Goal: Download file/media

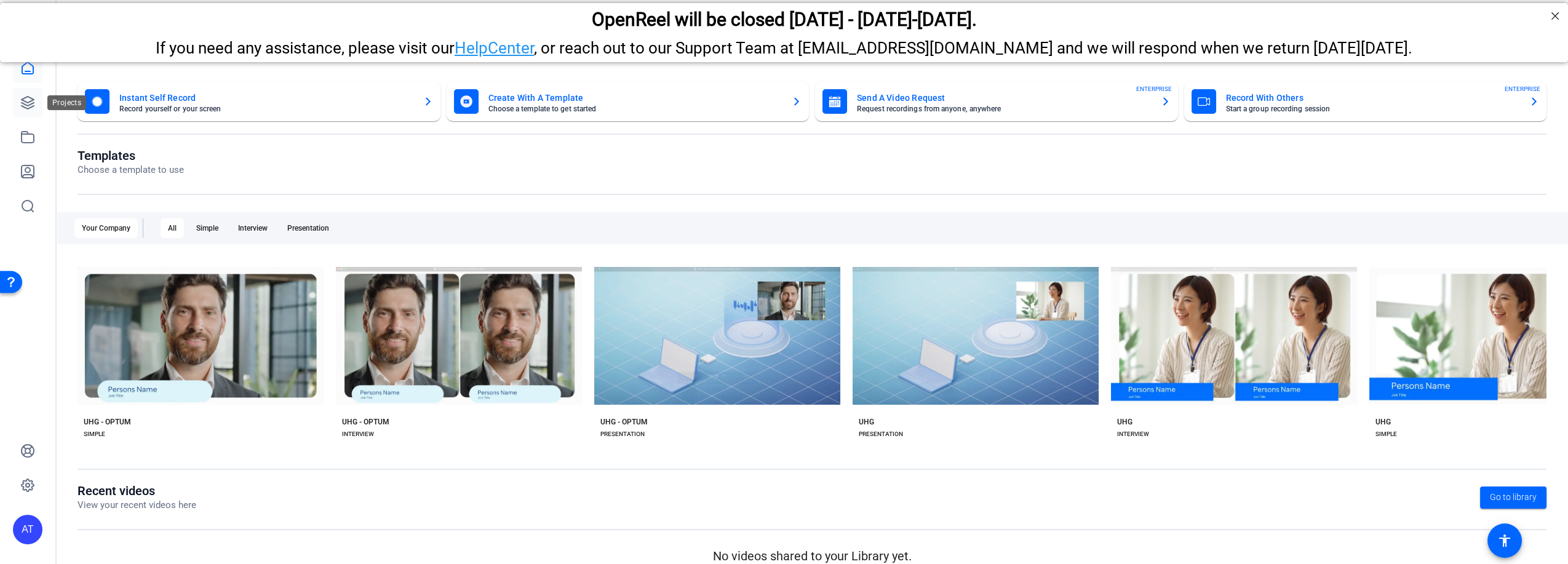
click at [31, 99] on icon at bounding box center [28, 103] width 12 height 12
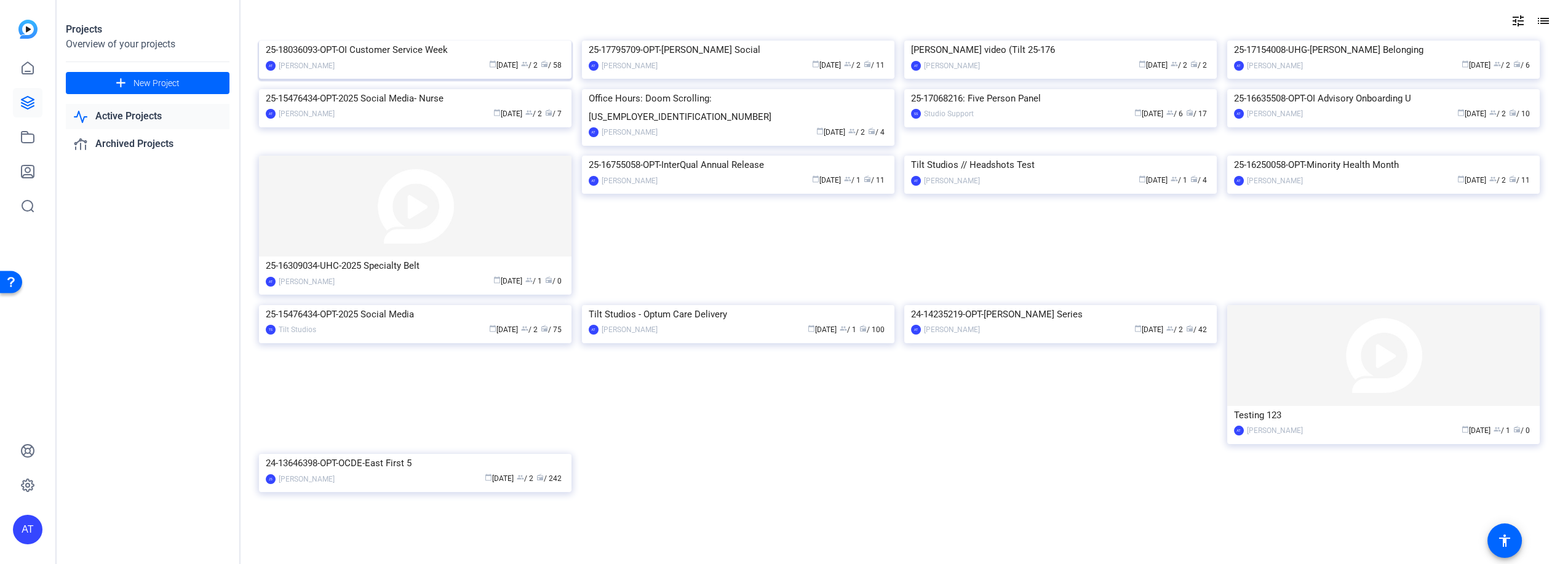
scroll to position [332, 0]
click at [684, 316] on div "Tilt Studios - Optum Care Delivery" at bounding box center [738, 315] width 299 height 19
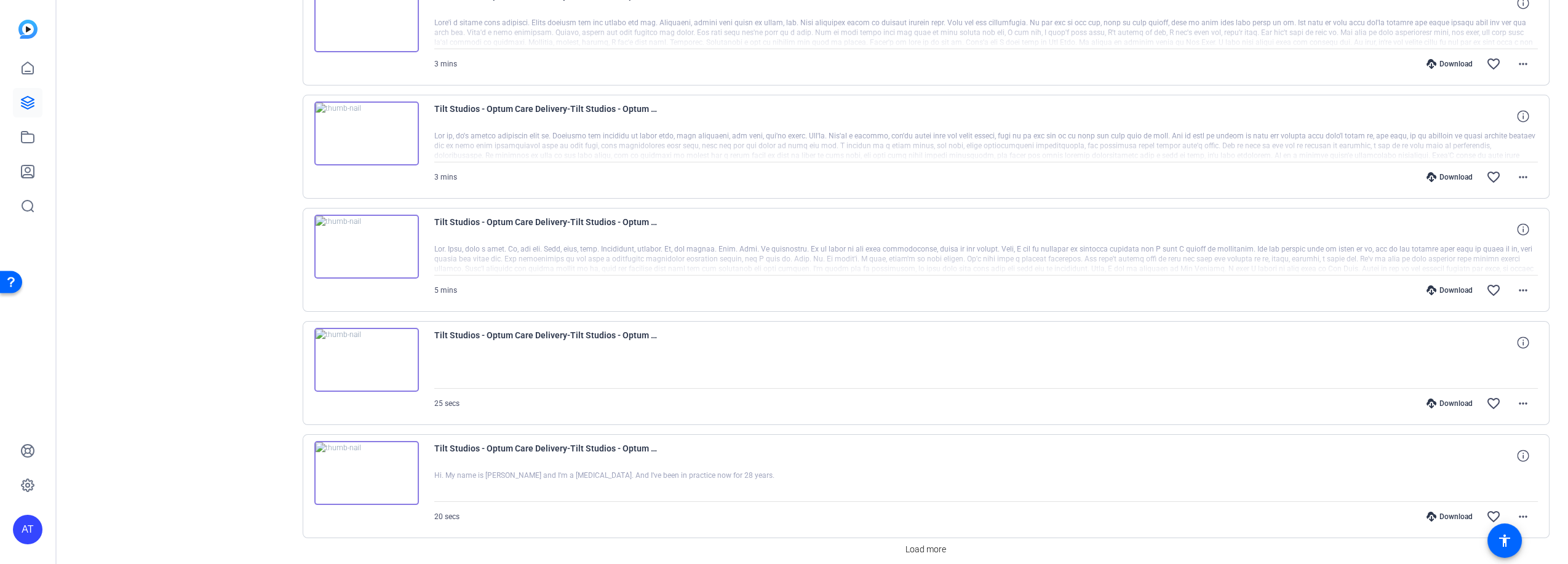
scroll to position [899, 0]
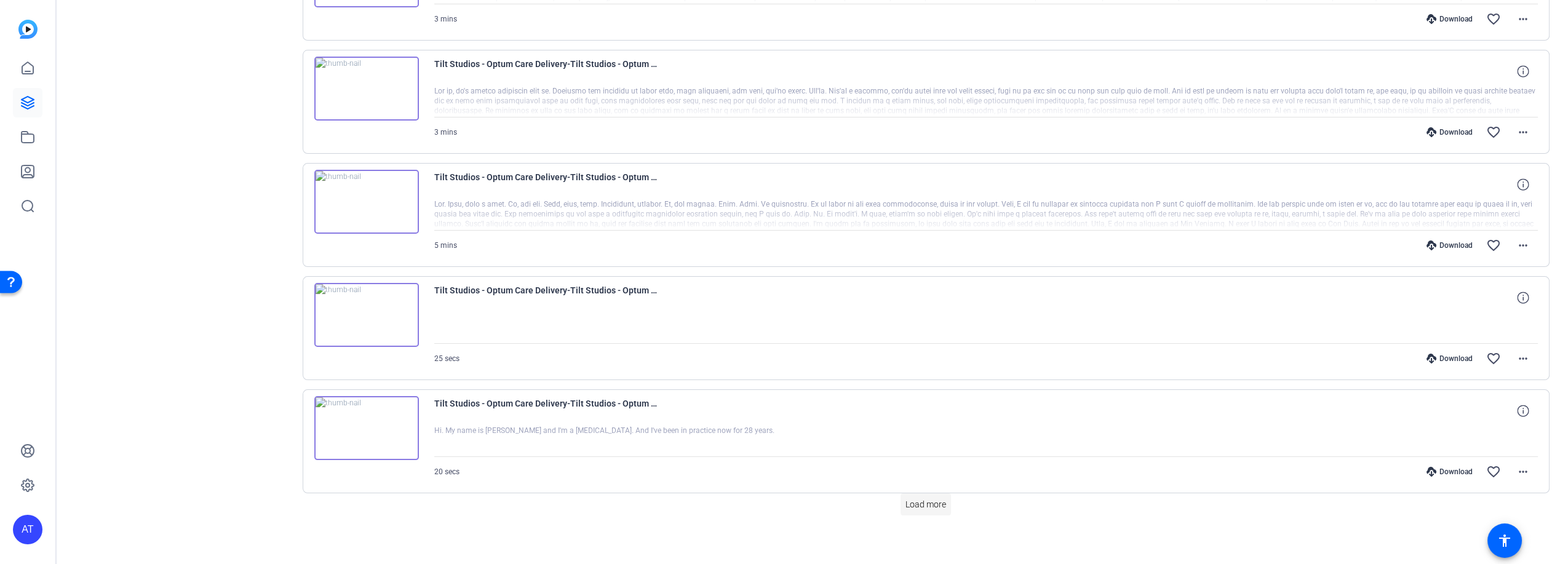
click at [922, 498] on span "Load more" at bounding box center [925, 504] width 40 height 13
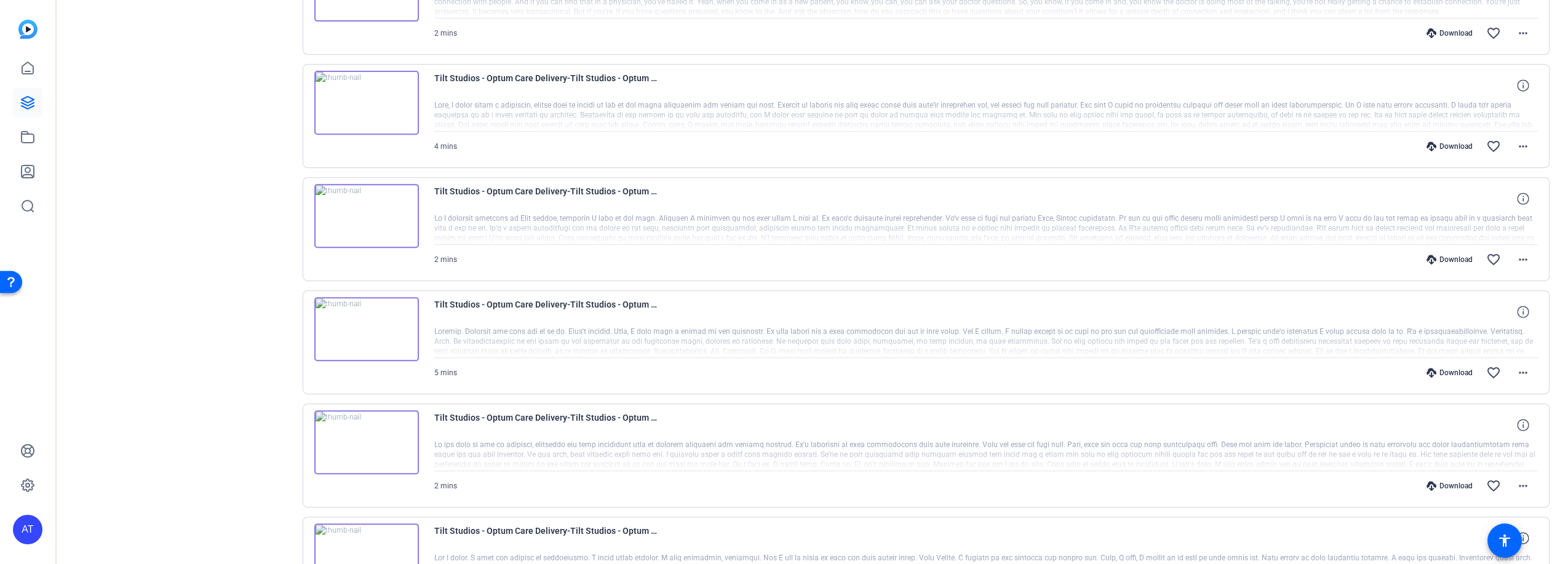
scroll to position [1583, 0]
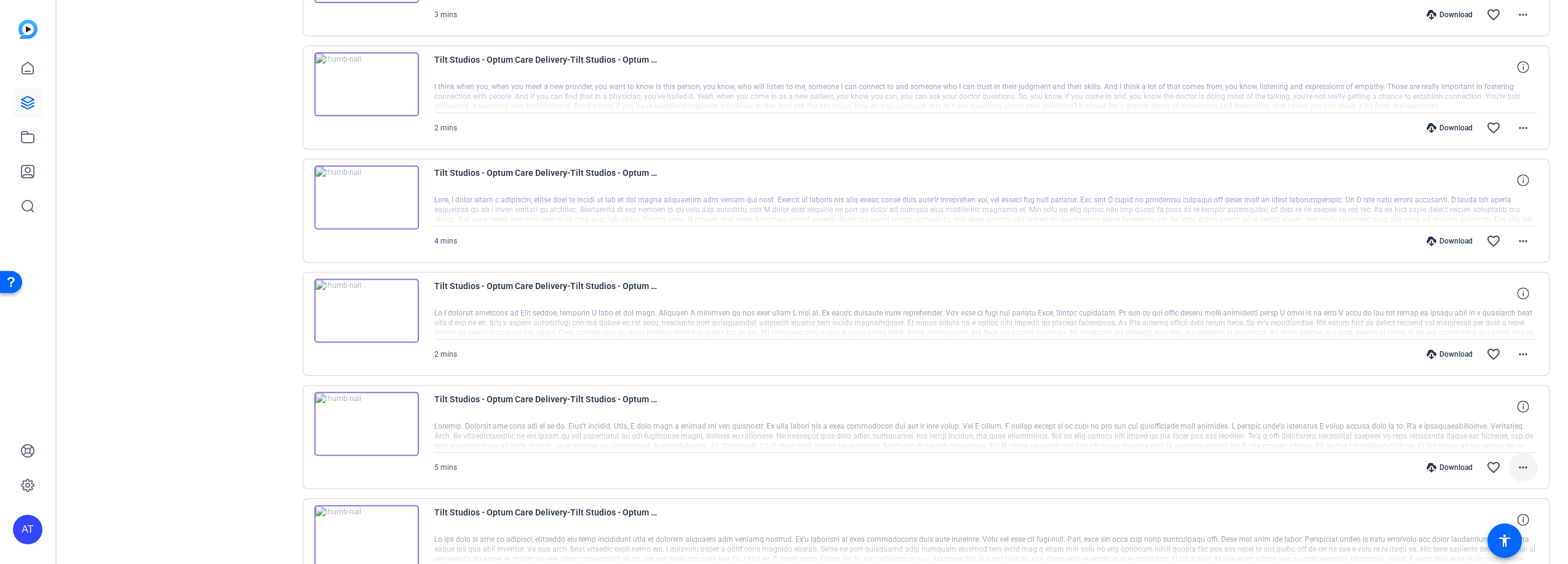
click at [1508, 459] on span at bounding box center [1523, 467] width 29 height 29
click at [1485, 343] on span "Download MP4" at bounding box center [1484, 340] width 74 height 15
click at [1515, 347] on mat-icon "more_horiz" at bounding box center [1522, 354] width 15 height 15
click at [1494, 396] on span "Download MP4" at bounding box center [1484, 402] width 74 height 15
click at [1515, 234] on mat-icon "more_horiz" at bounding box center [1522, 241] width 15 height 15
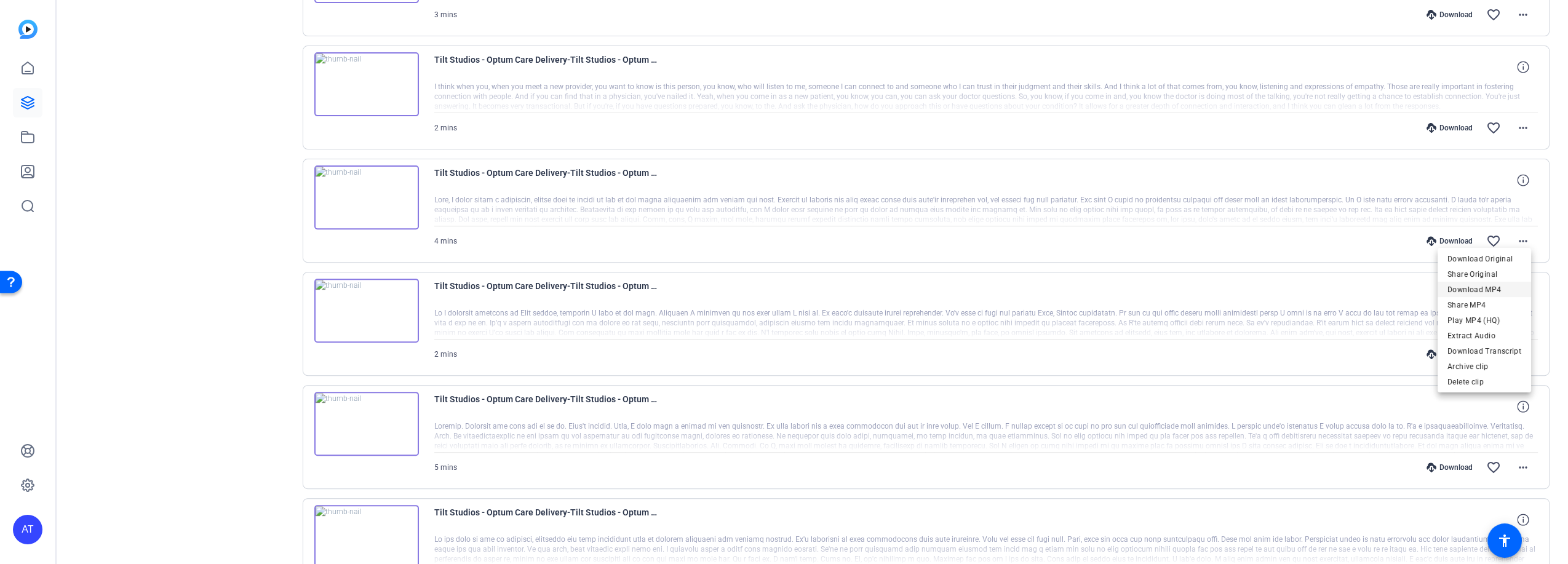
click at [1502, 288] on span "Download MP4" at bounding box center [1484, 288] width 74 height 15
click at [1515, 121] on mat-icon "more_horiz" at bounding box center [1522, 128] width 15 height 15
click at [1493, 174] on span "Download MP4" at bounding box center [1484, 176] width 74 height 15
click at [1515, 11] on mat-icon "more_horiz" at bounding box center [1522, 15] width 15 height 15
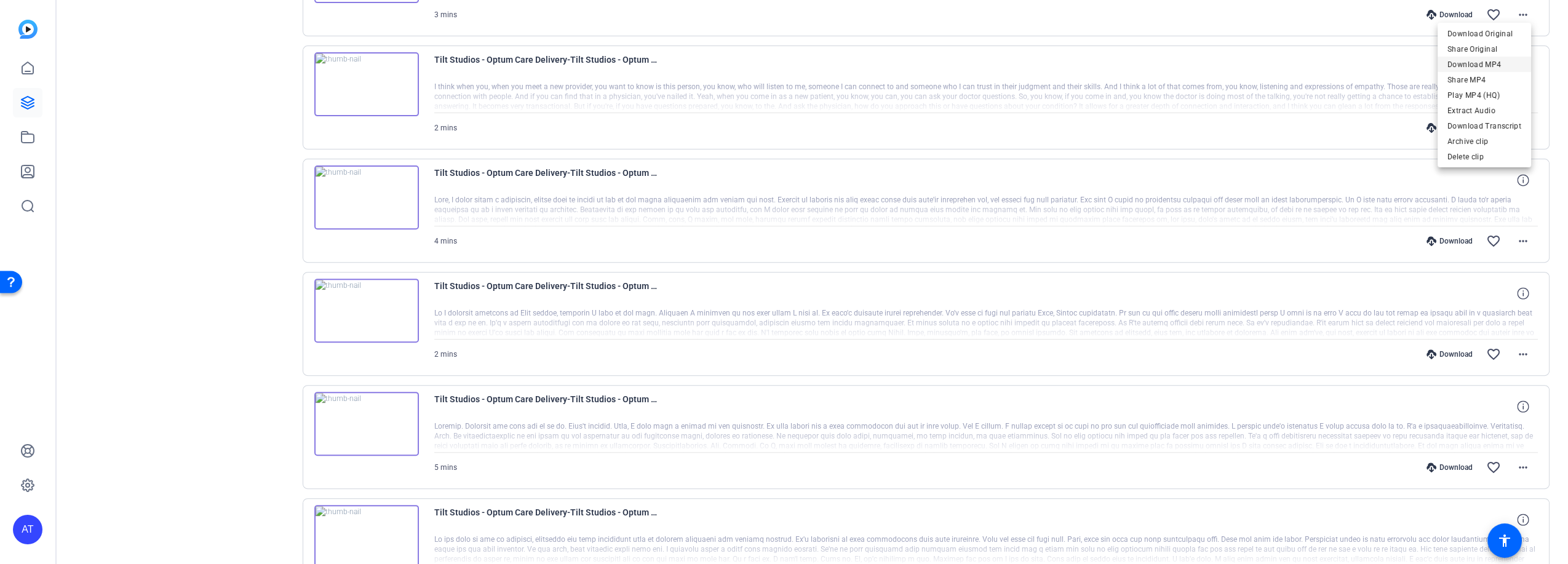
click at [1491, 66] on span "Download MP4" at bounding box center [1484, 64] width 74 height 15
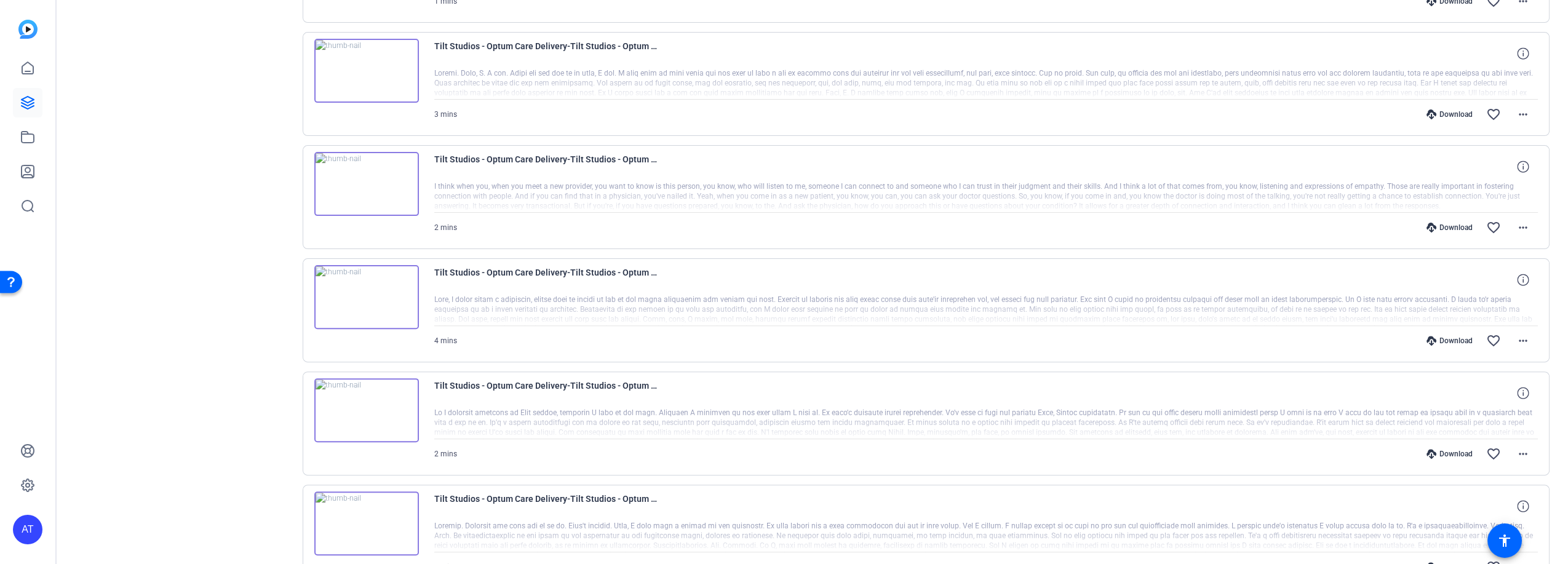
scroll to position [1439, 0]
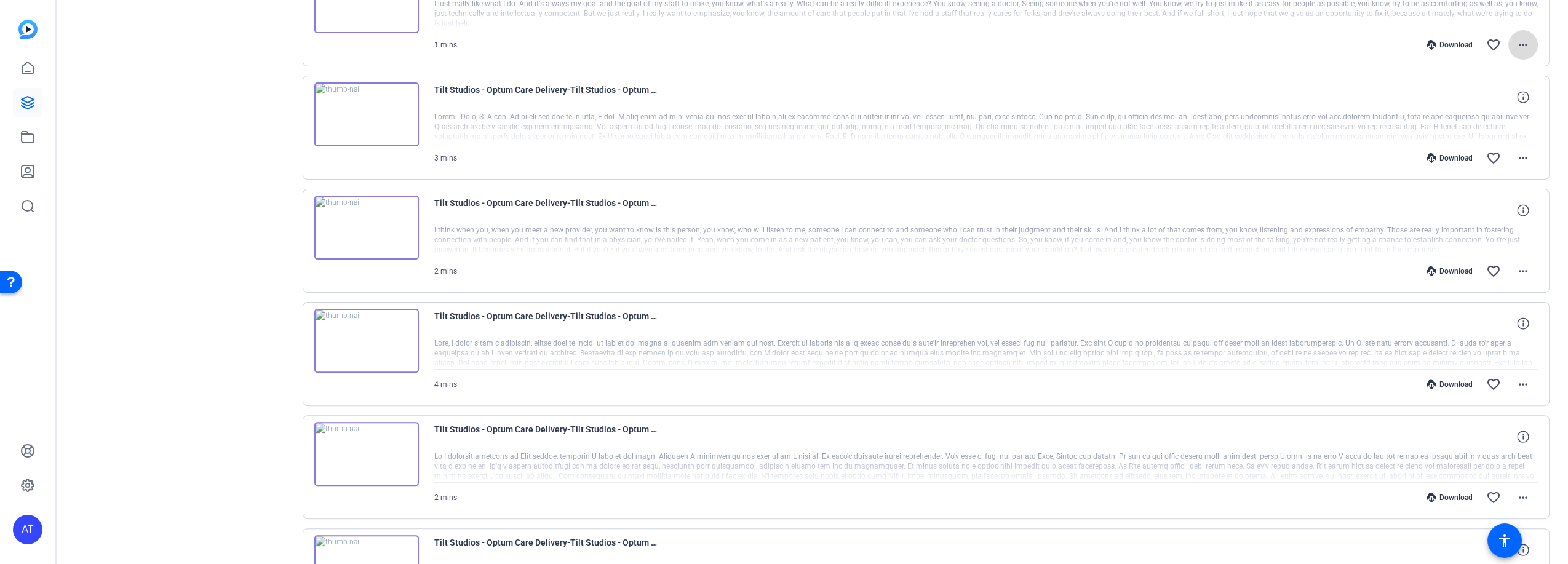
click at [1520, 45] on mat-icon "more_horiz" at bounding box center [1522, 44] width 15 height 15
click at [1501, 92] on span "Download MP4" at bounding box center [1484, 95] width 74 height 15
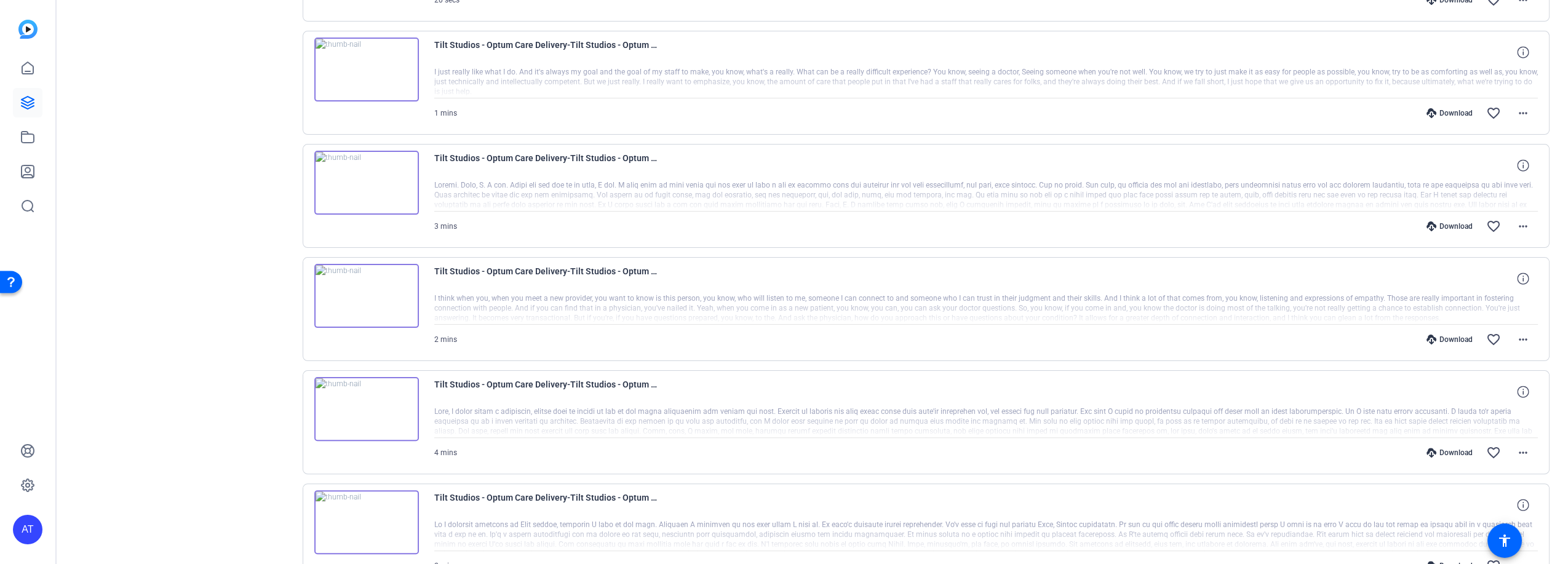
scroll to position [1303, 0]
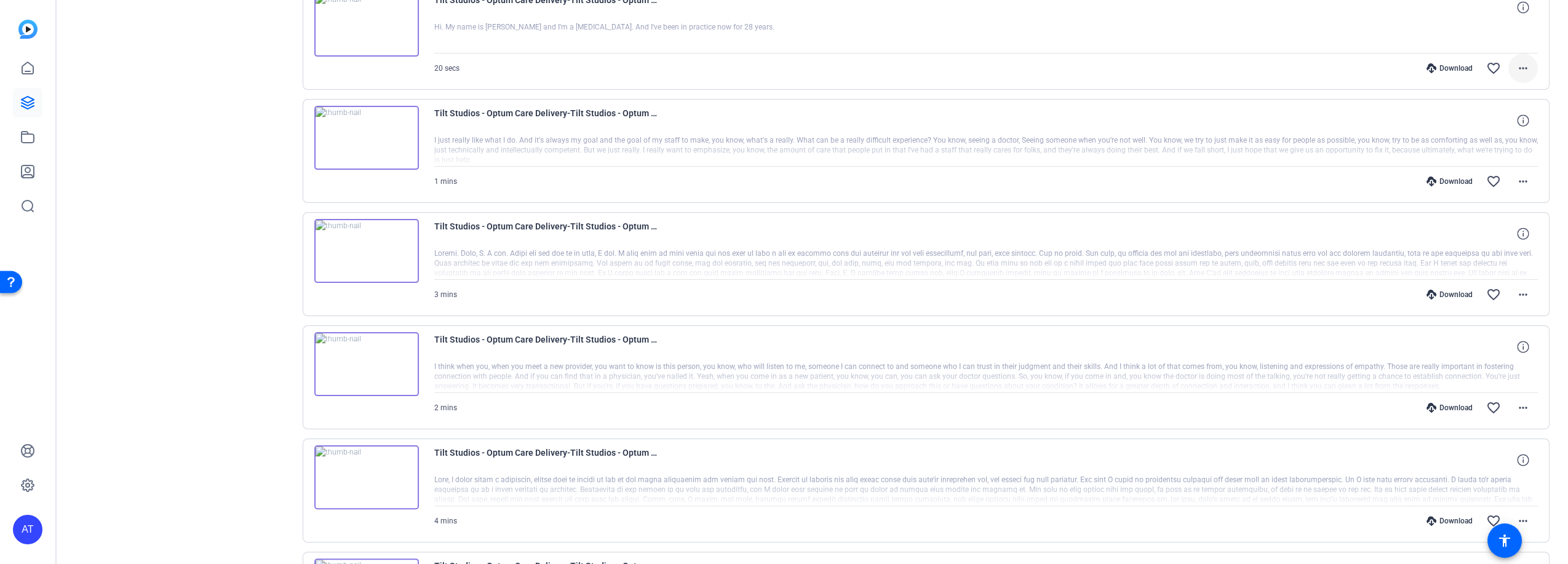
click at [1519, 67] on mat-icon "more_horiz" at bounding box center [1522, 68] width 15 height 15
click at [1501, 113] on span "Download MP4" at bounding box center [1484, 119] width 74 height 15
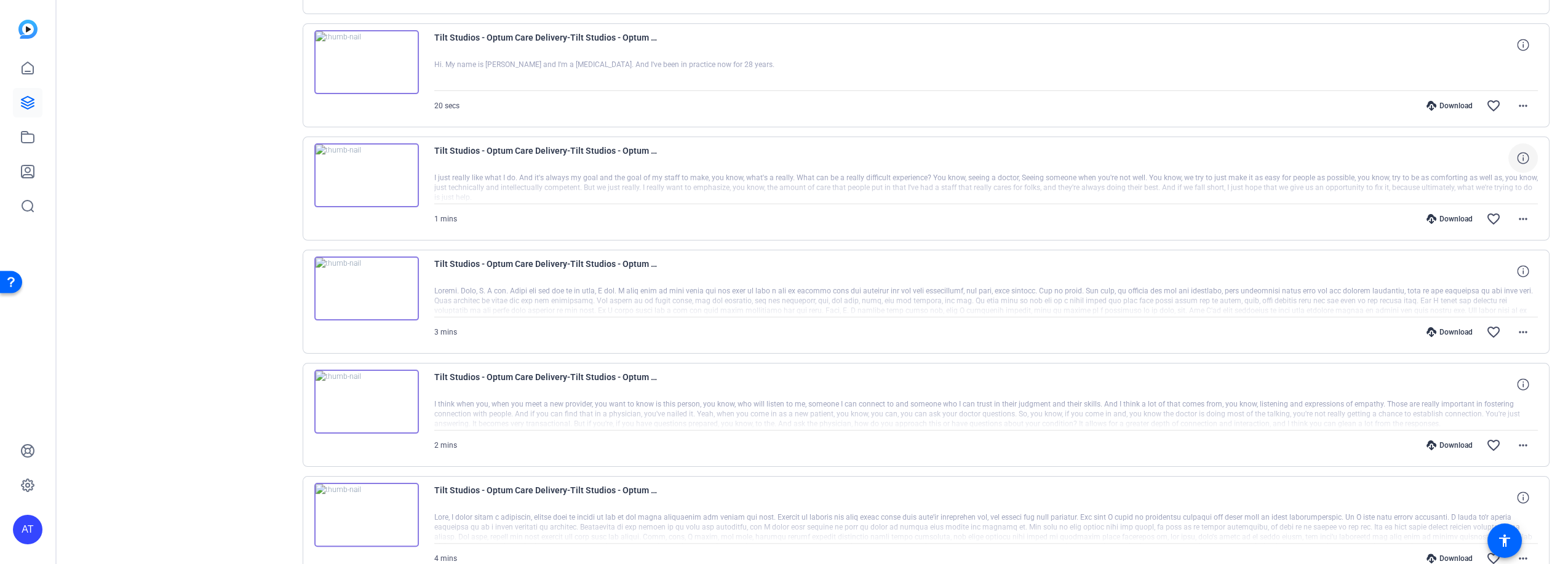
scroll to position [1235, 0]
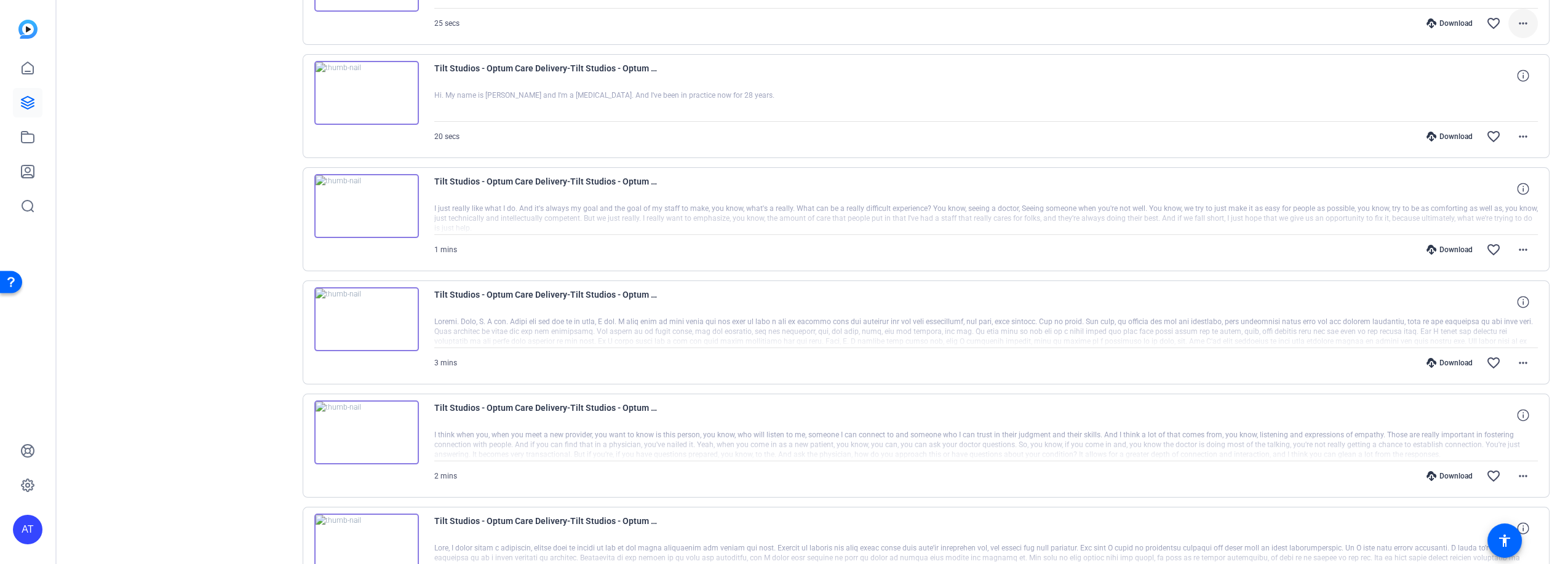
click at [1515, 19] on mat-icon "more_horiz" at bounding box center [1522, 23] width 15 height 15
click at [1499, 73] on span "Download MP4" at bounding box center [1484, 74] width 74 height 15
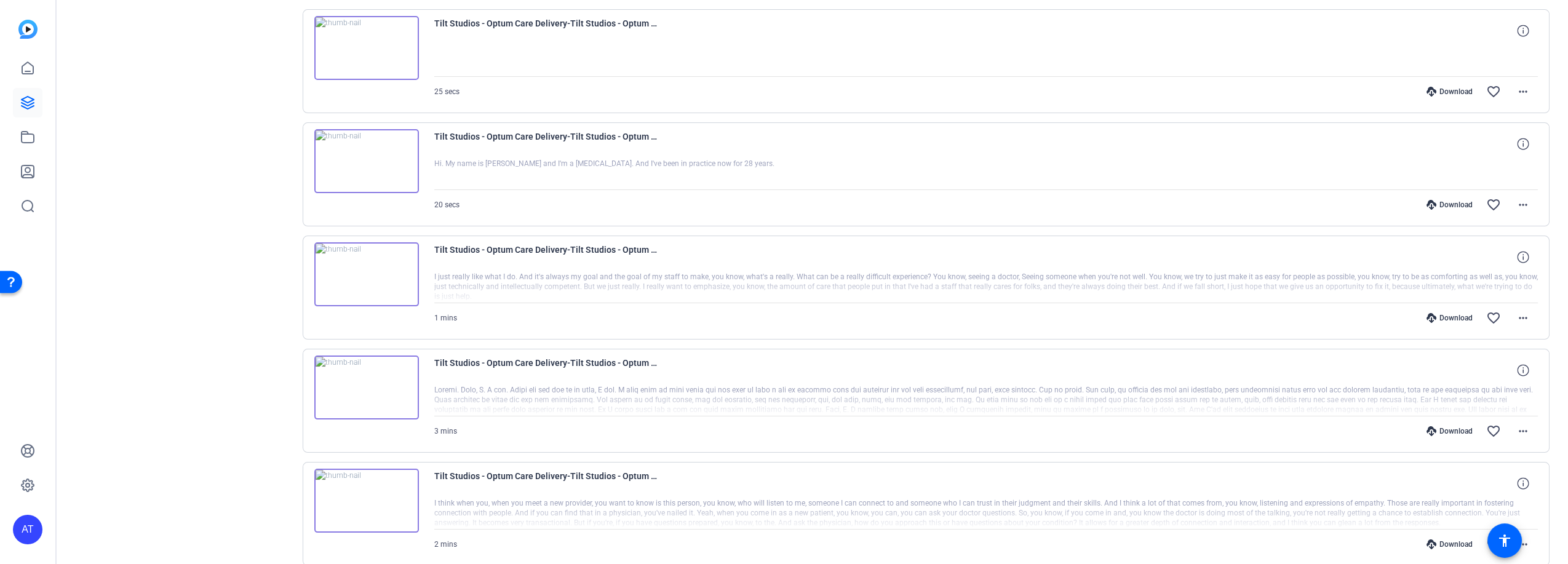
scroll to position [1098, 0]
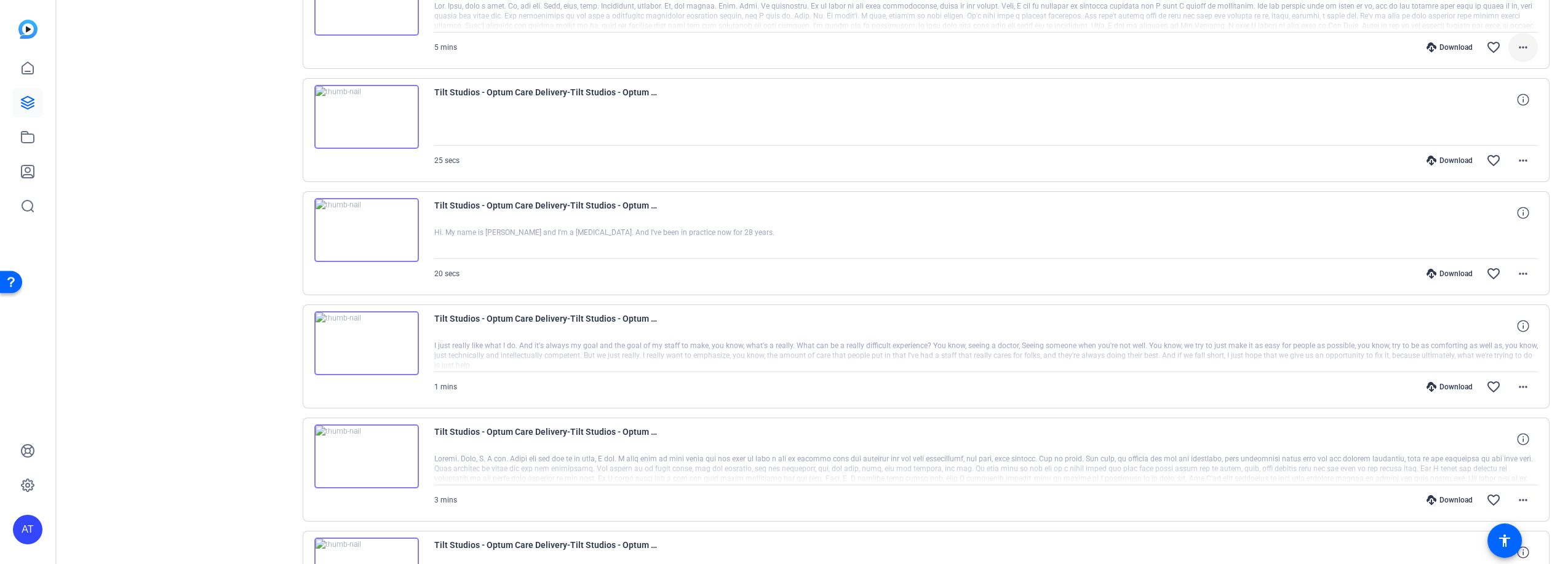
click at [1518, 49] on mat-icon "more_horiz" at bounding box center [1522, 47] width 15 height 15
click at [1501, 94] on span "Download MP4" at bounding box center [1484, 98] width 74 height 15
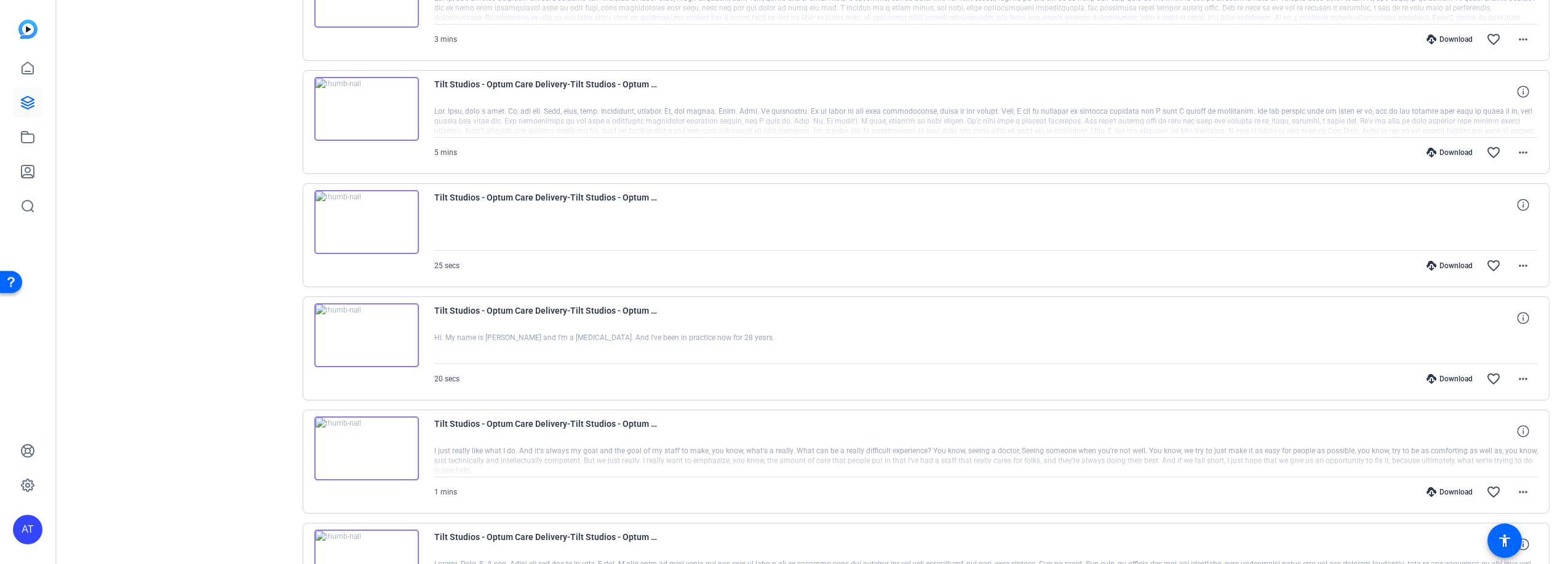
scroll to position [961, 0]
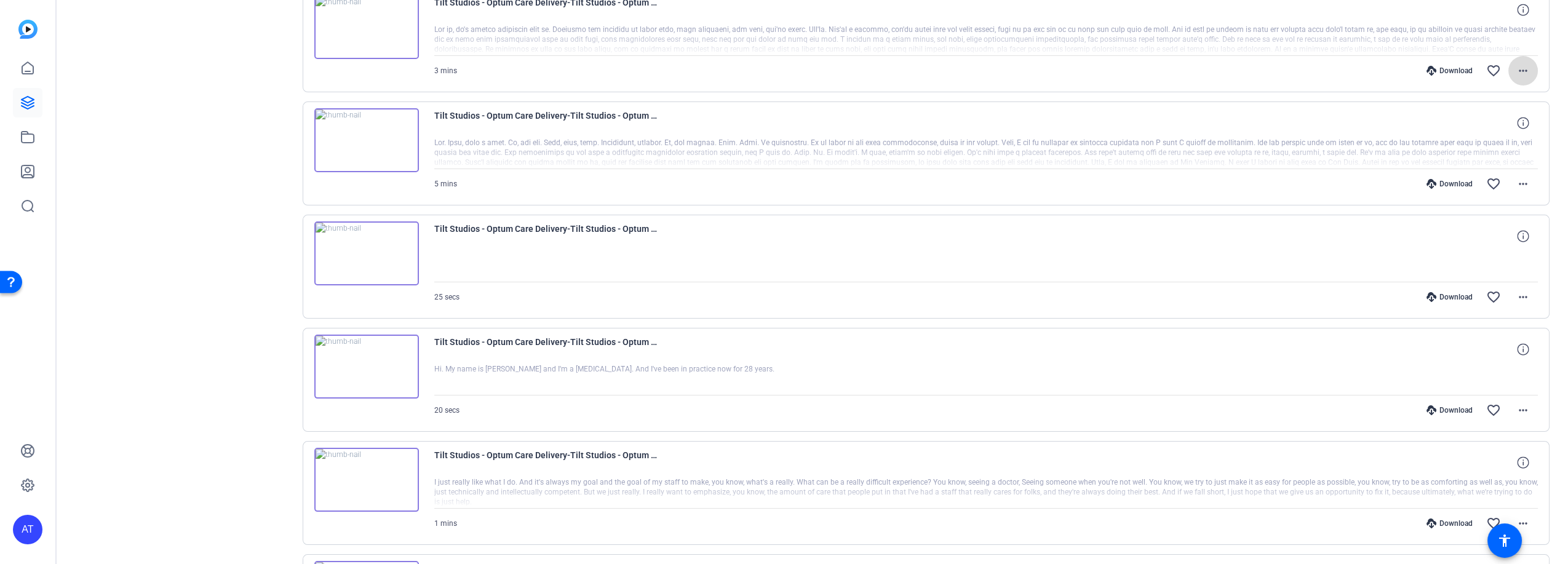
click at [1515, 71] on mat-icon "more_horiz" at bounding box center [1522, 70] width 15 height 15
click at [1488, 118] on span "Download MP4" at bounding box center [1484, 122] width 74 height 15
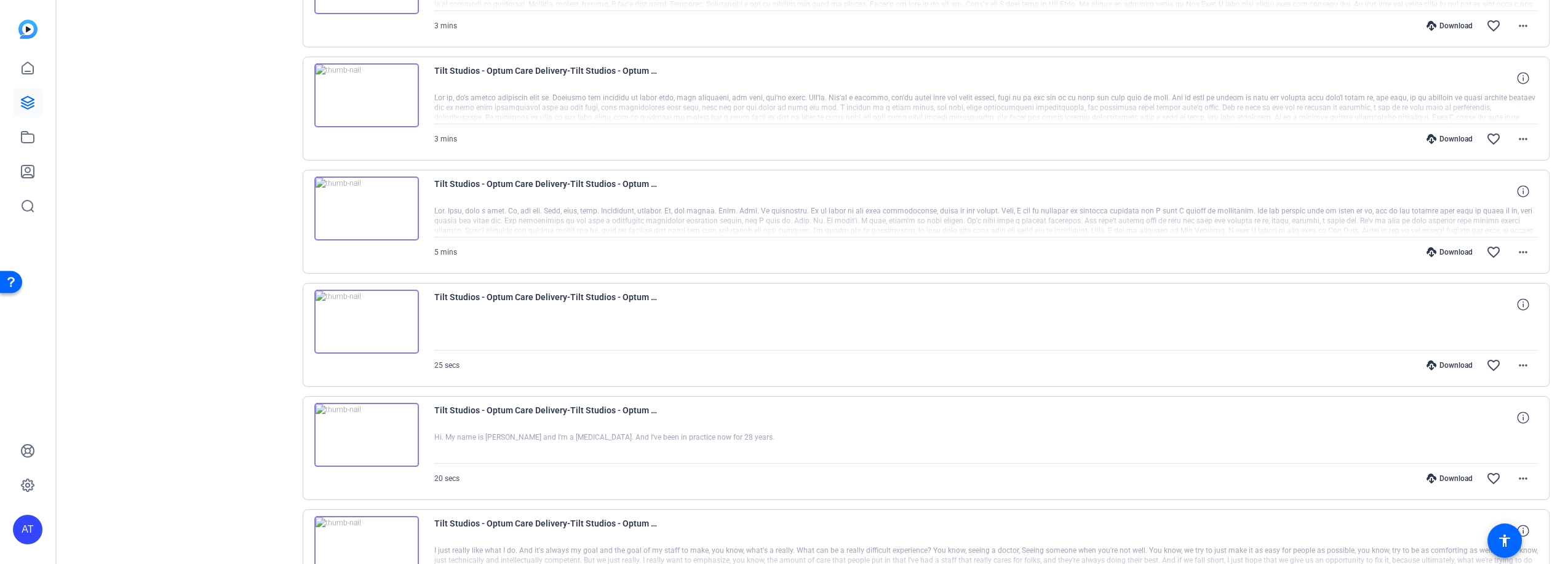
scroll to position [824, 0]
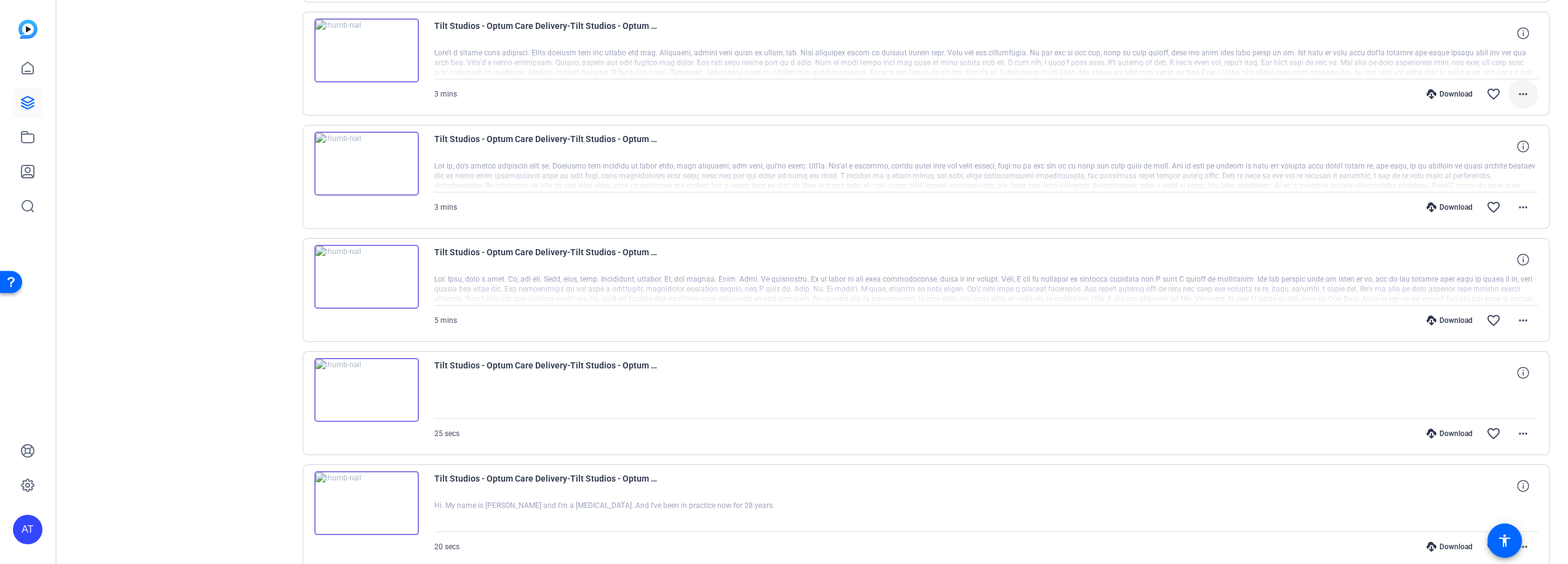
click at [1518, 87] on mat-icon "more_horiz" at bounding box center [1522, 94] width 15 height 15
click at [1496, 143] on span "Download MP4" at bounding box center [1484, 146] width 74 height 15
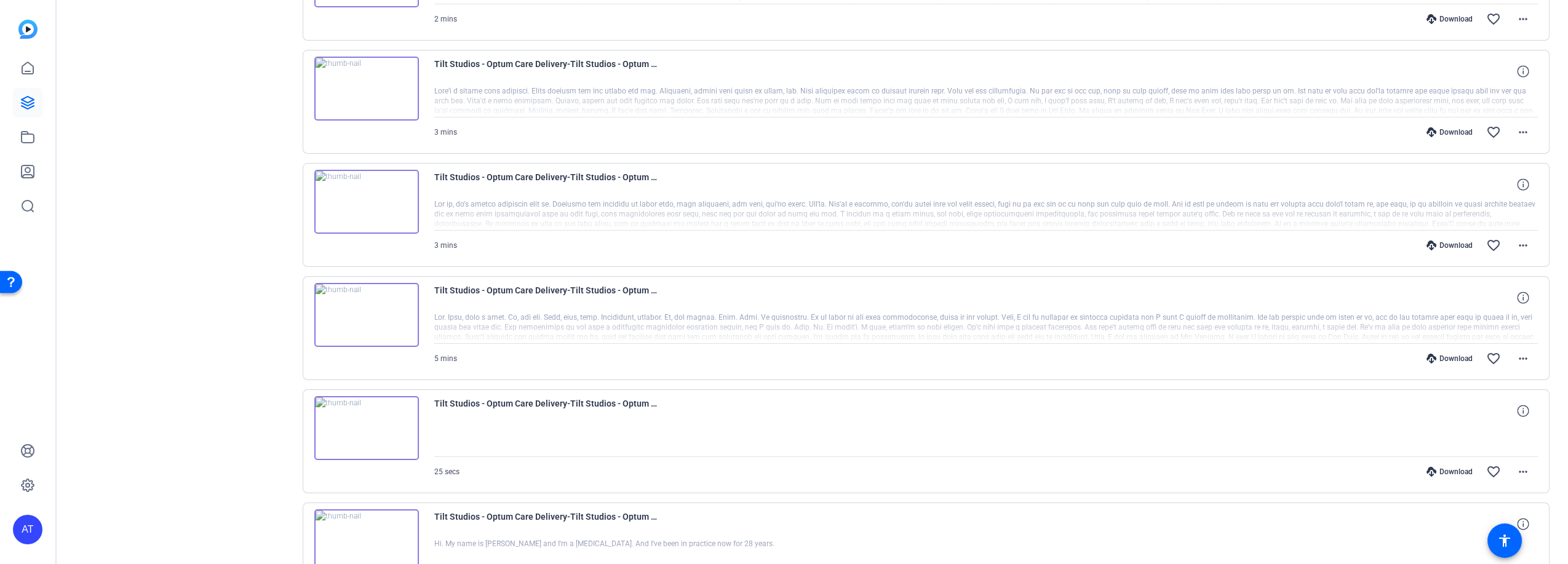
scroll to position [756, 0]
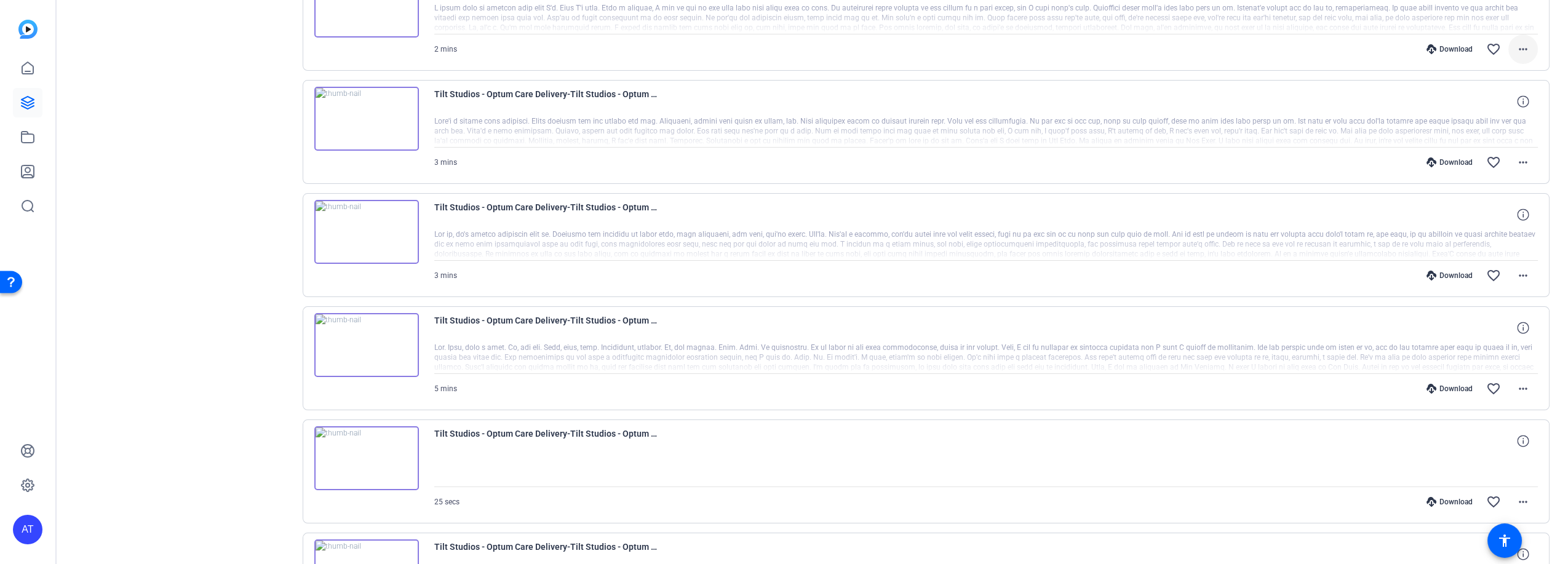
click at [1515, 43] on mat-icon "more_horiz" at bounding box center [1522, 49] width 15 height 15
click at [1493, 103] on span "Download MP4" at bounding box center [1484, 101] width 74 height 15
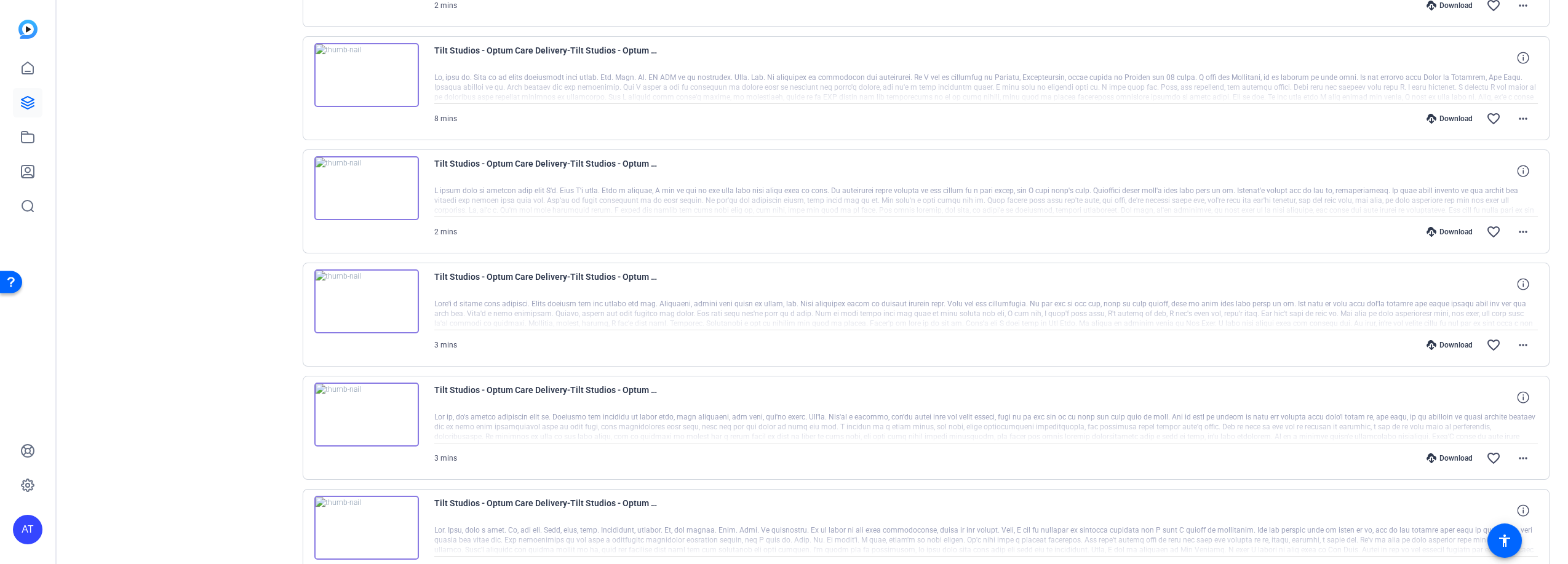
scroll to position [552, 0]
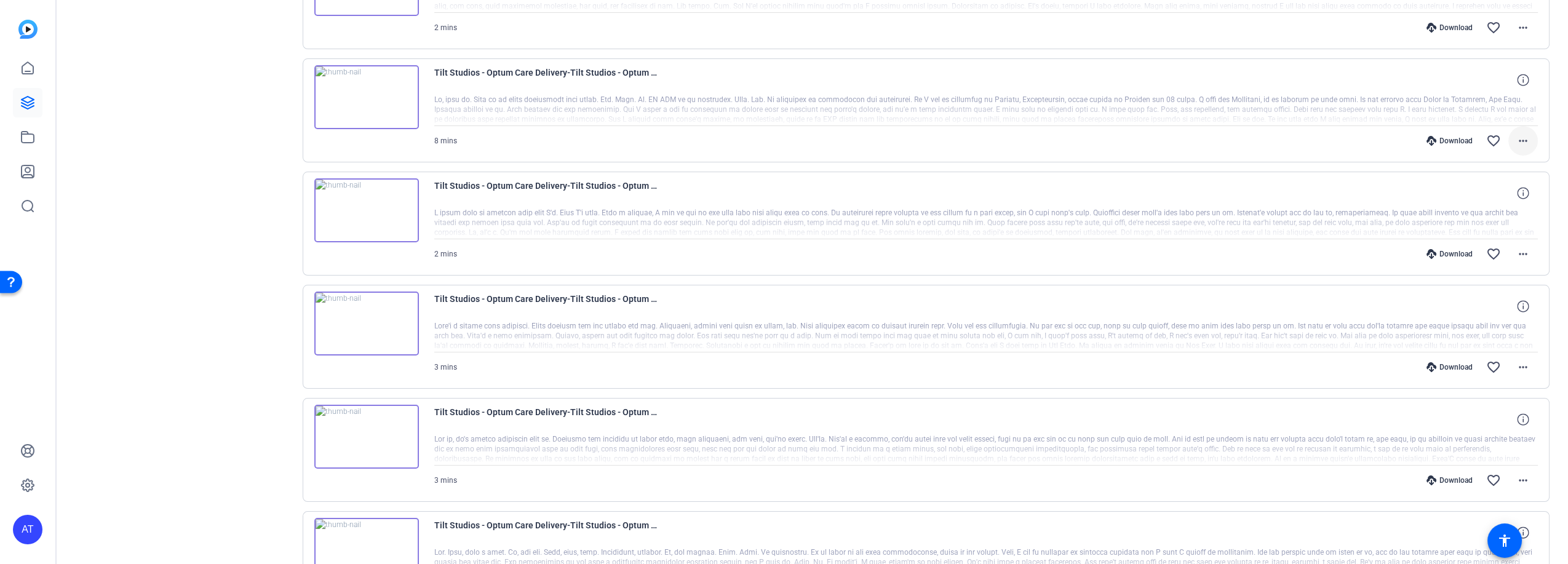
click at [1515, 137] on mat-icon "more_horiz" at bounding box center [1522, 140] width 15 height 15
click at [1484, 190] on span "Download MP4" at bounding box center [1484, 194] width 74 height 15
click at [1515, 26] on mat-icon "more_horiz" at bounding box center [1522, 27] width 15 height 15
click at [1489, 83] on span "Download MP4" at bounding box center [1484, 81] width 74 height 15
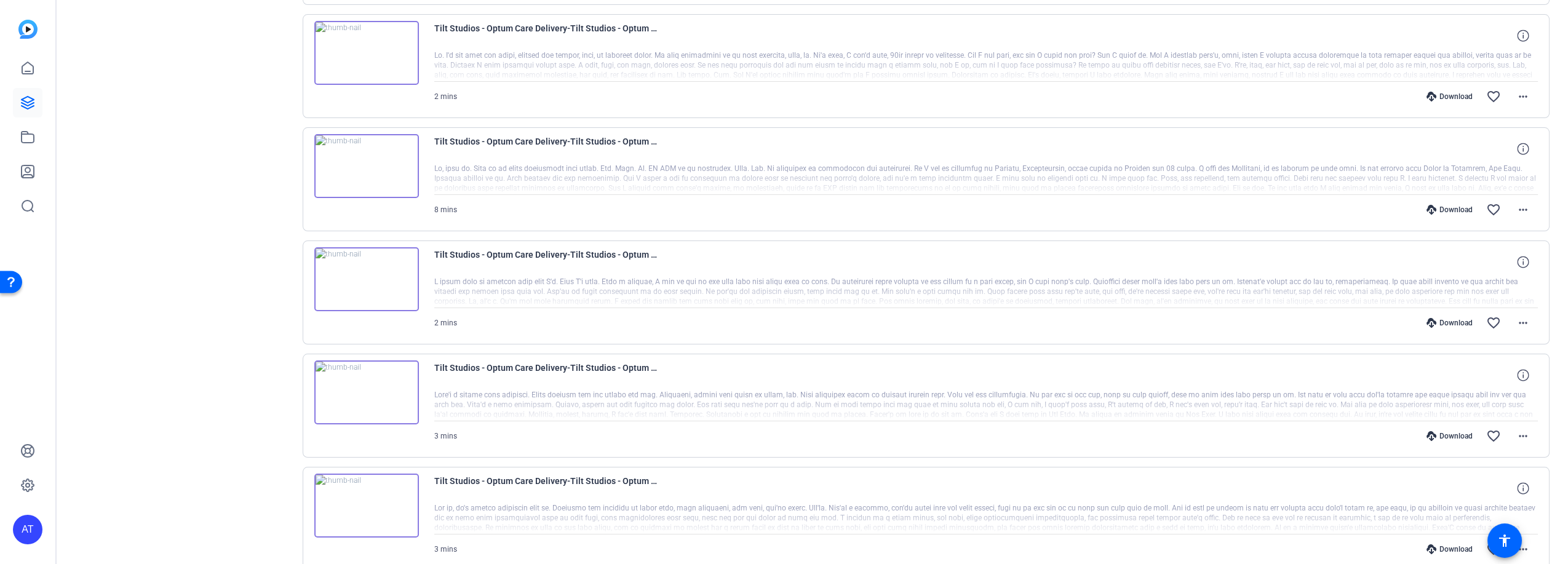
scroll to position [414, 0]
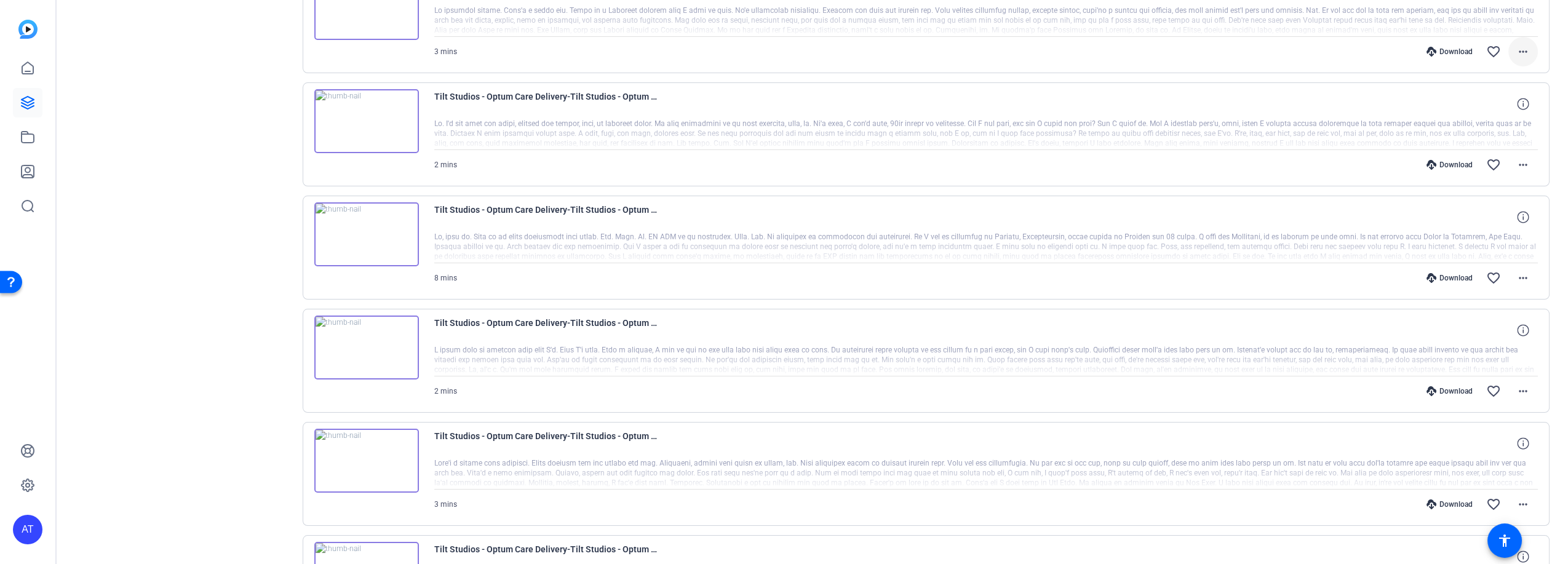
click at [1515, 52] on mat-icon "more_horiz" at bounding box center [1522, 51] width 15 height 15
click at [1497, 105] on span "Download MP4" at bounding box center [1484, 105] width 74 height 15
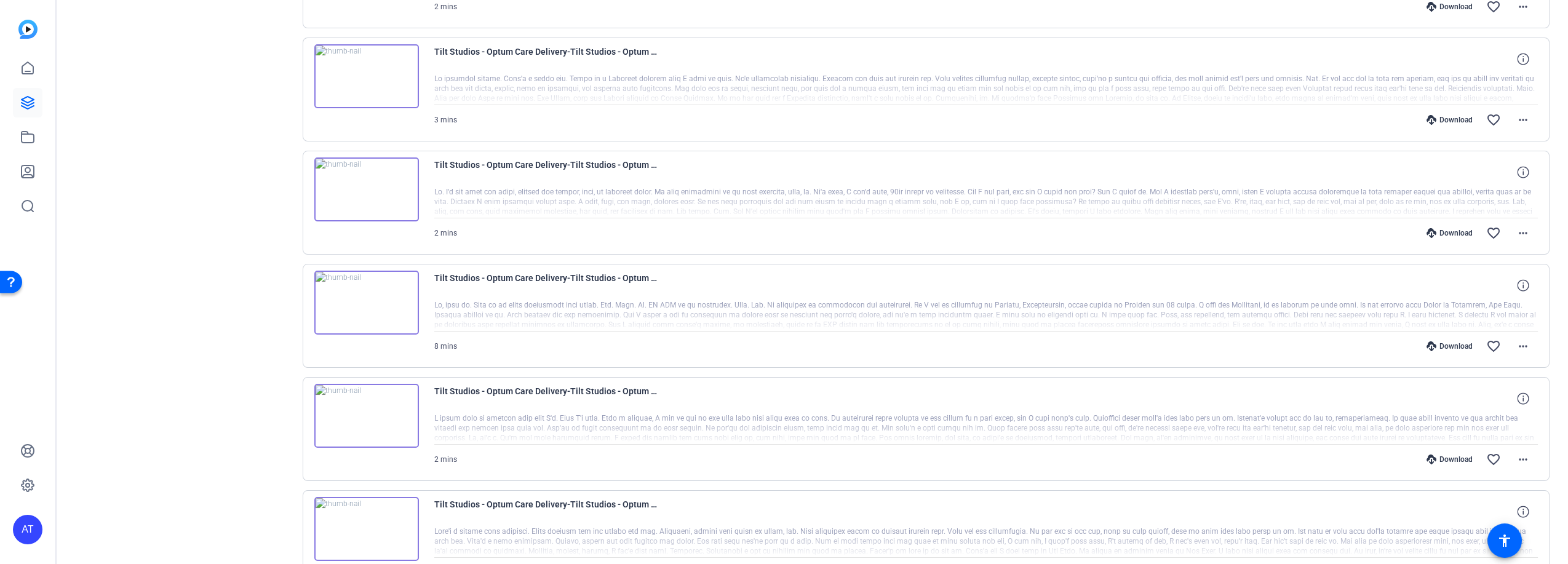
scroll to position [278, 0]
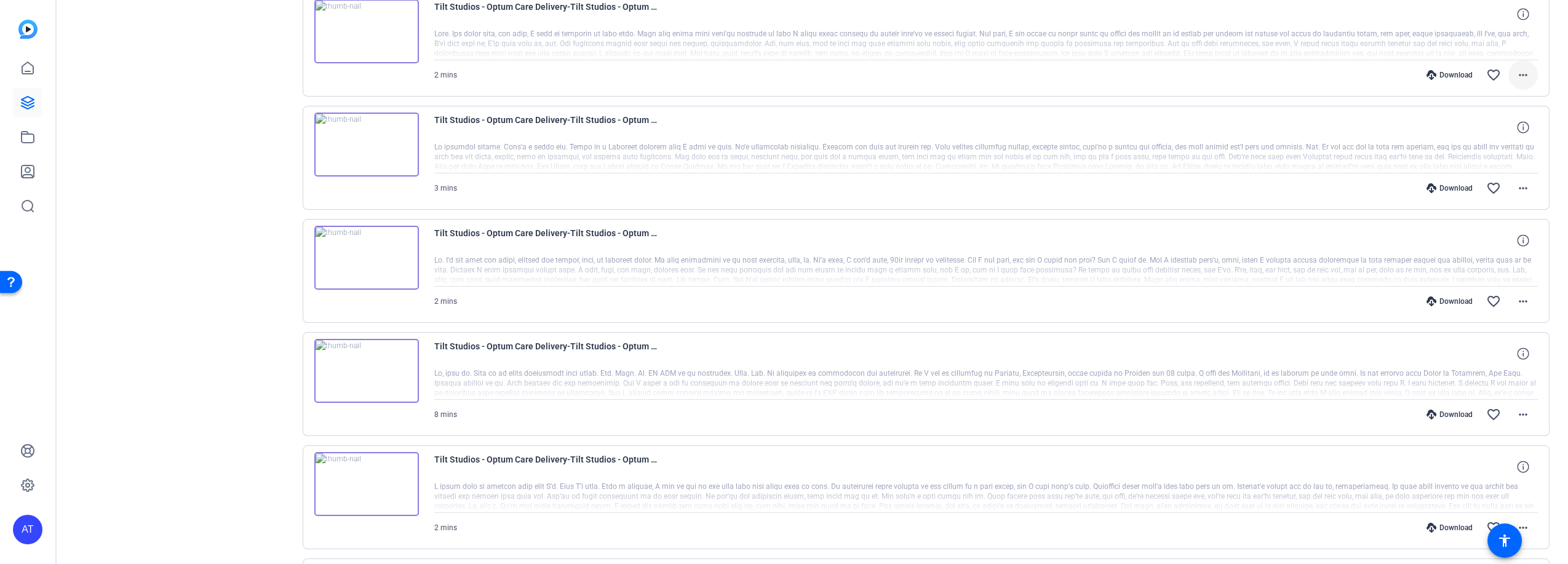
click at [1515, 77] on mat-icon "more_horiz" at bounding box center [1522, 74] width 15 height 15
click at [1494, 126] on span "Download MP4" at bounding box center [1484, 129] width 74 height 15
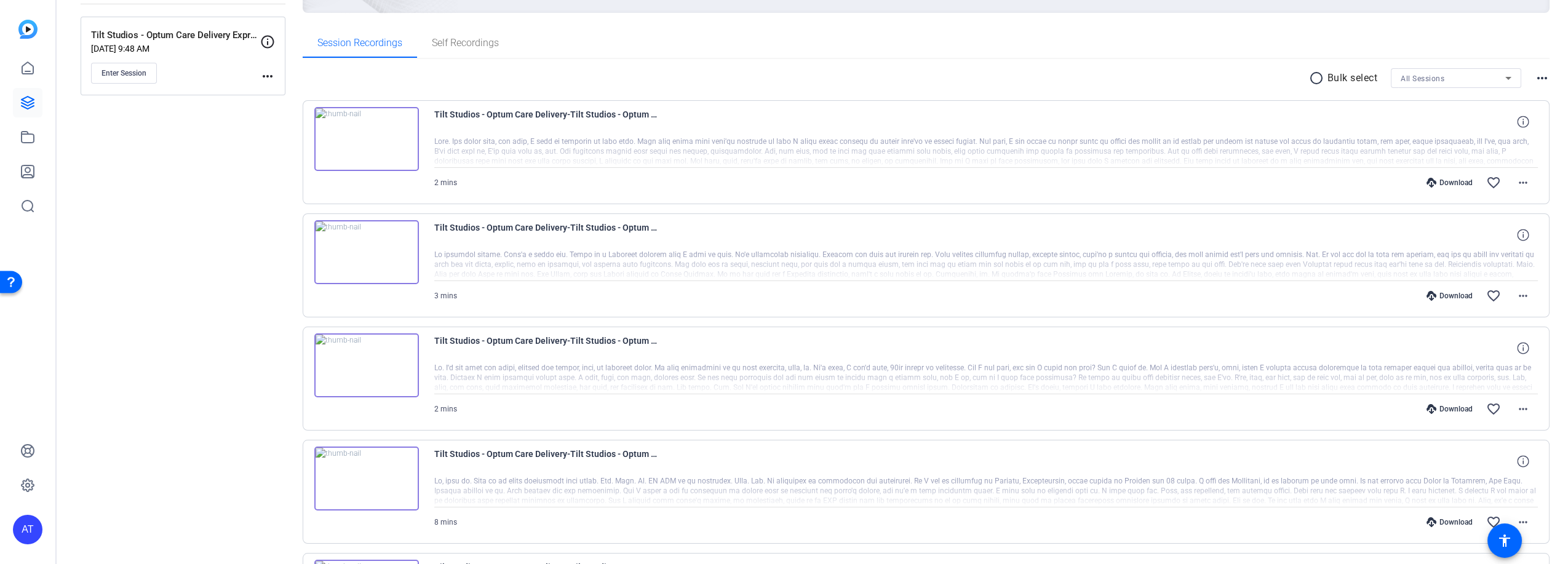
scroll to position [142, 0]
